Goal: Find specific page/section: Find specific page/section

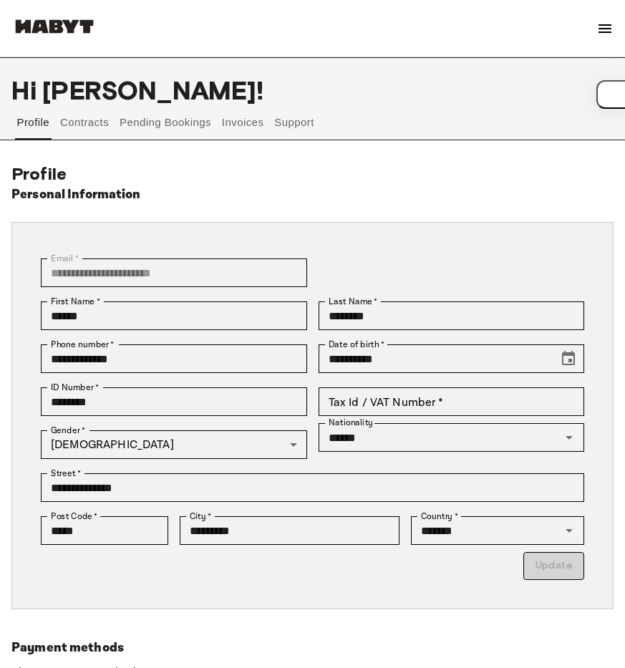
click at [71, 125] on button "Contracts" at bounding box center [85, 122] width 52 height 34
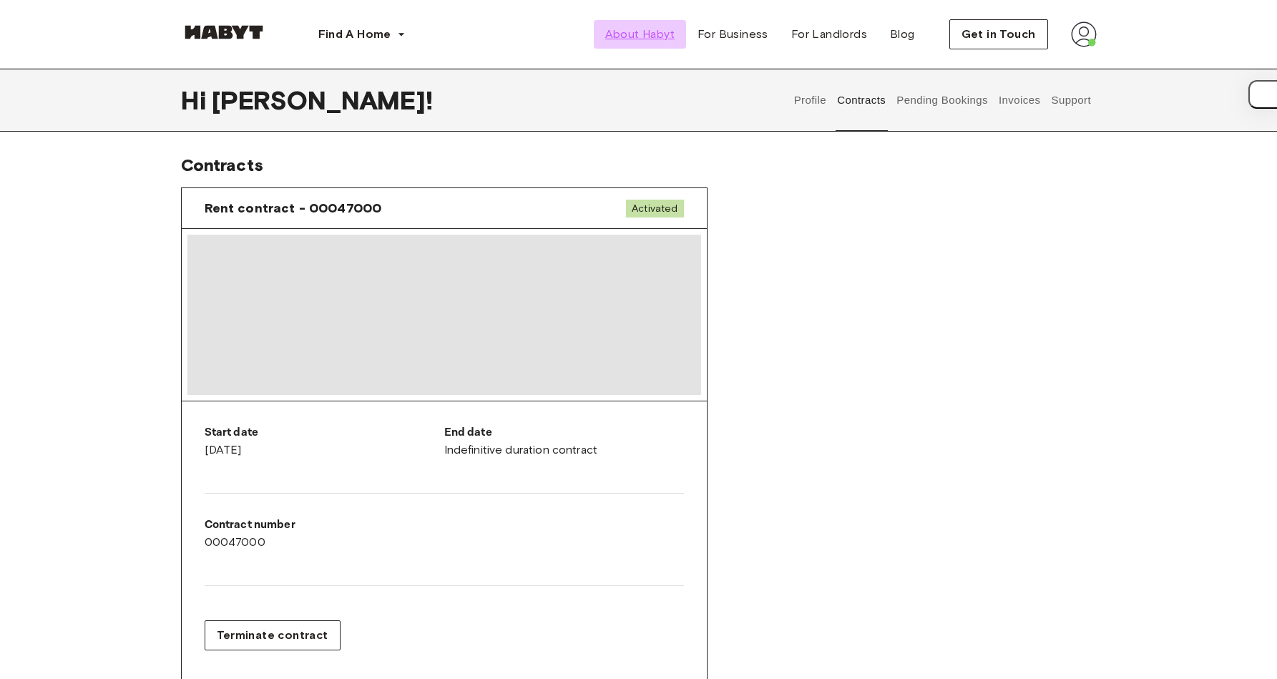
click at [624, 39] on span "About Habyt" at bounding box center [639, 34] width 69 height 17
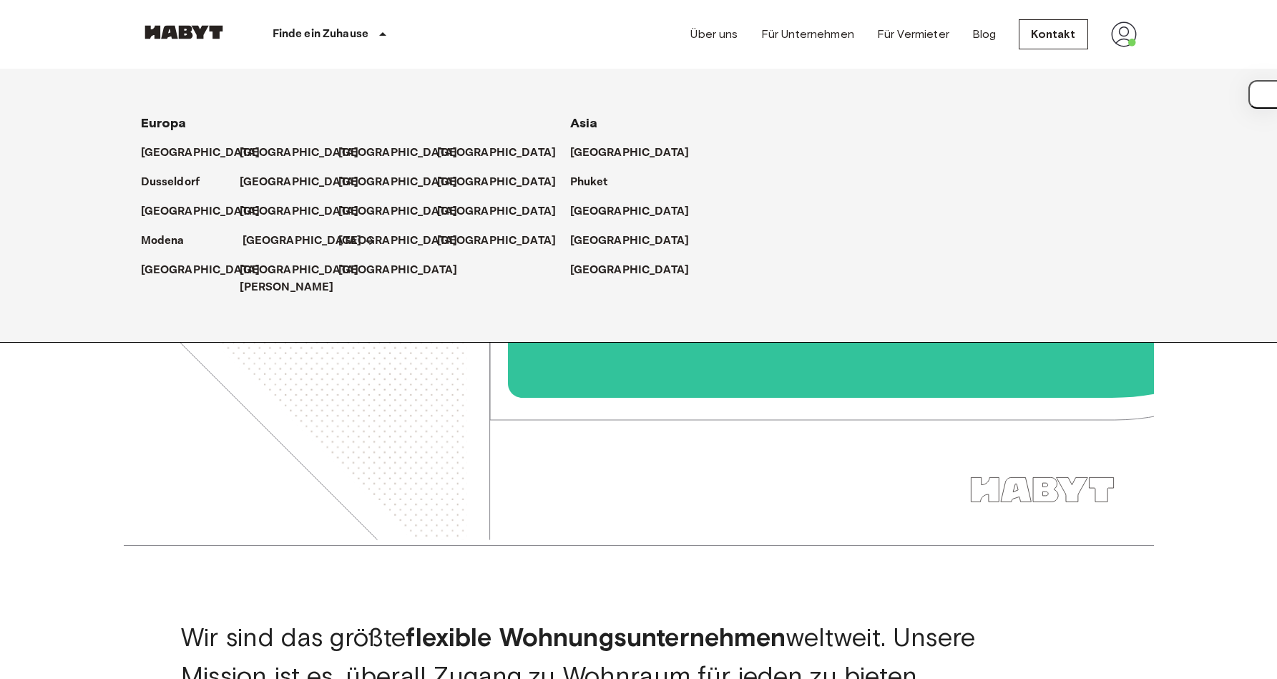
click at [284, 242] on p "[GEOGRAPHIC_DATA]" at bounding box center [303, 241] width 120 height 17
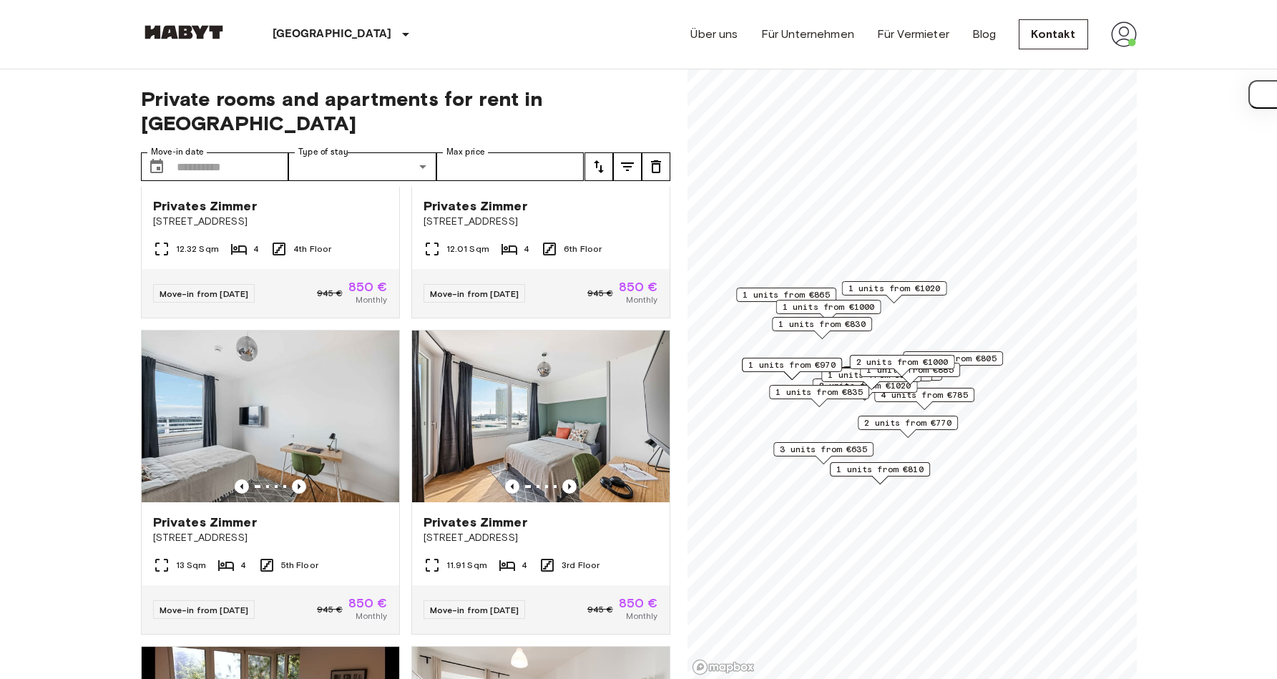
scroll to position [501, 0]
